Goal: Information Seeking & Learning: Learn about a topic

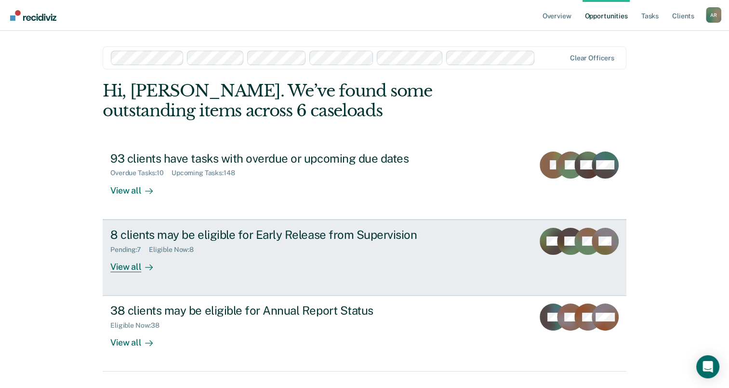
click at [164, 270] on div "8 clients may be eligible for Early Release from Supervision Pending : 7 Eligib…" at bounding box center [291, 250] width 362 height 44
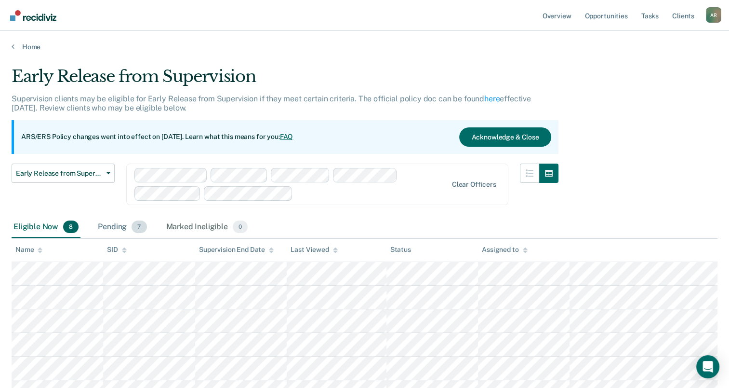
click at [122, 230] on div "Pending 7" at bounding box center [122, 226] width 53 height 21
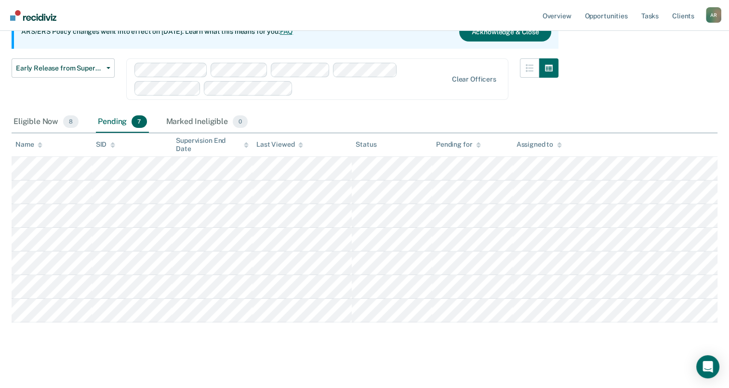
scroll to position [108, 0]
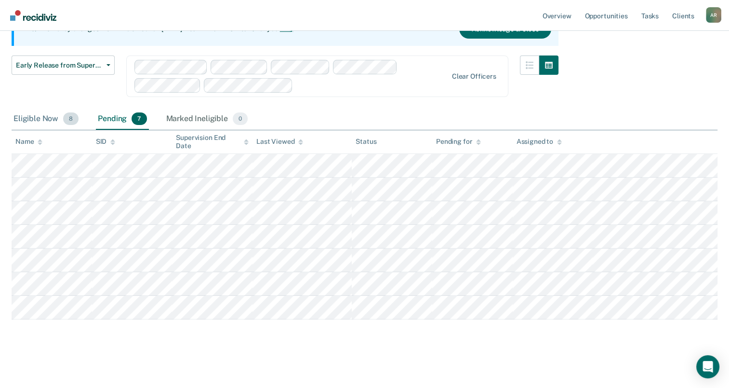
click at [42, 116] on div "Eligible Now 8" at bounding box center [46, 118] width 69 height 21
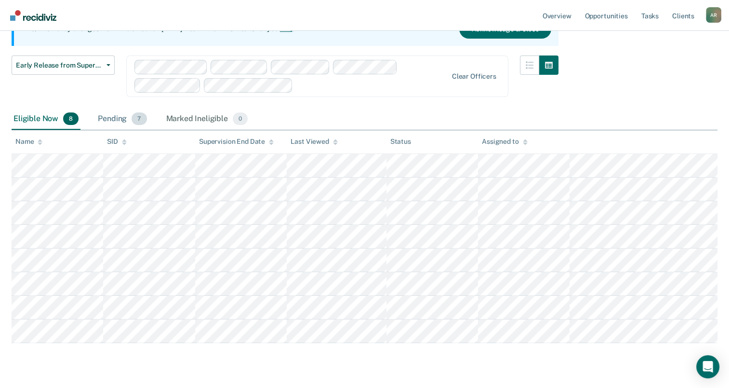
click at [116, 120] on div "Pending 7" at bounding box center [122, 118] width 53 height 21
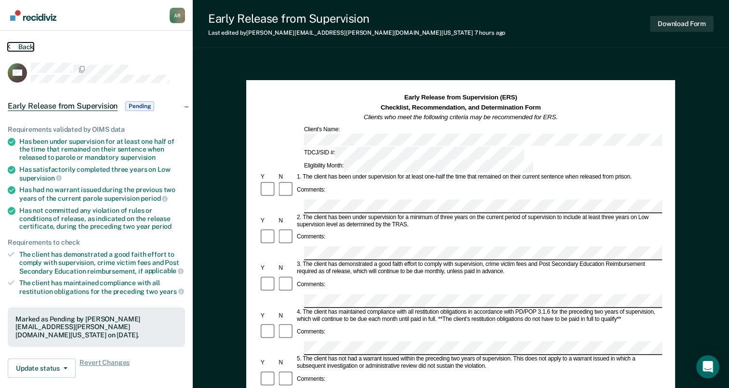
click at [20, 44] on button "Back" at bounding box center [21, 46] width 26 height 9
